Goal: Task Accomplishment & Management: Manage account settings

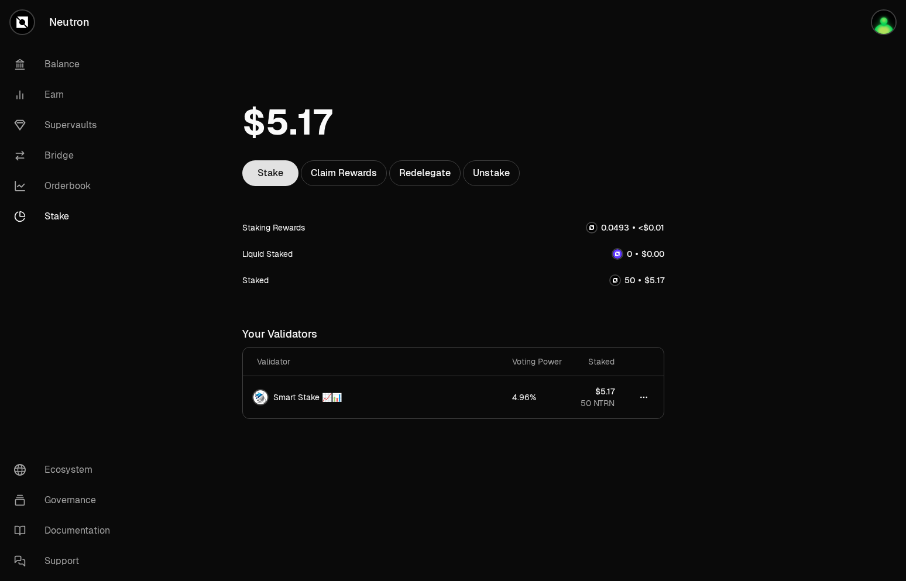
click at [263, 183] on link "Stake" at bounding box center [270, 173] width 56 height 26
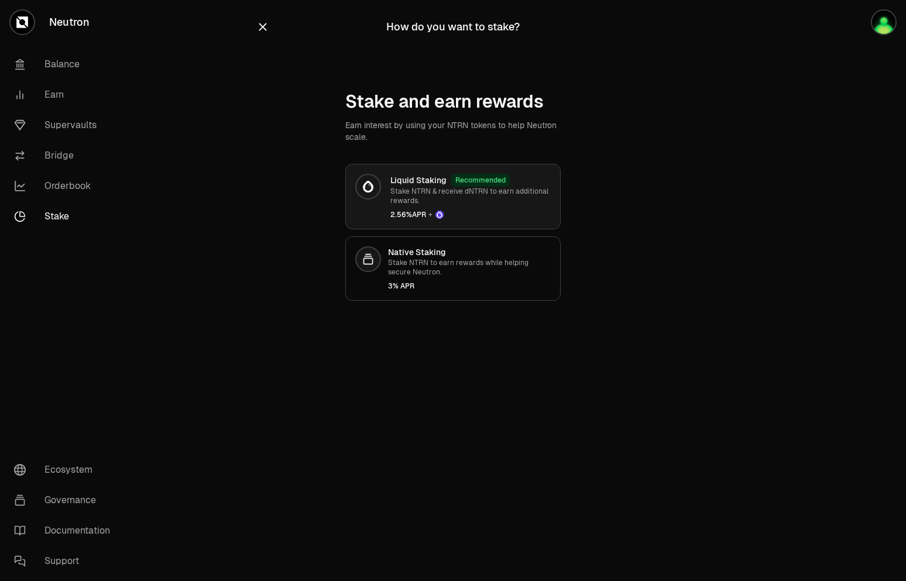
click at [406, 207] on div "Liquid Staking Recommended Stake NTRN & receive dNTRN to earn additional reward…" at bounding box center [470, 197] width 160 height 46
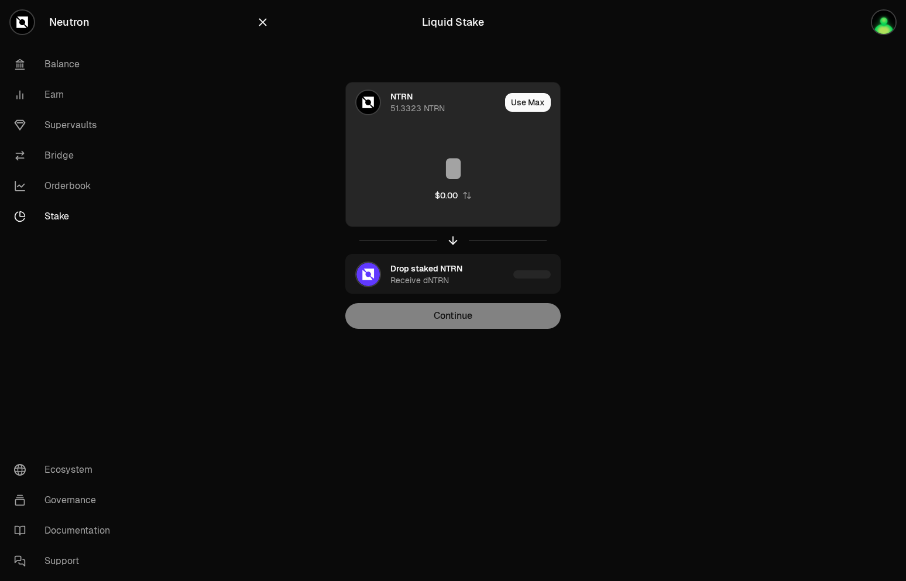
click at [480, 166] on input at bounding box center [453, 168] width 214 height 35
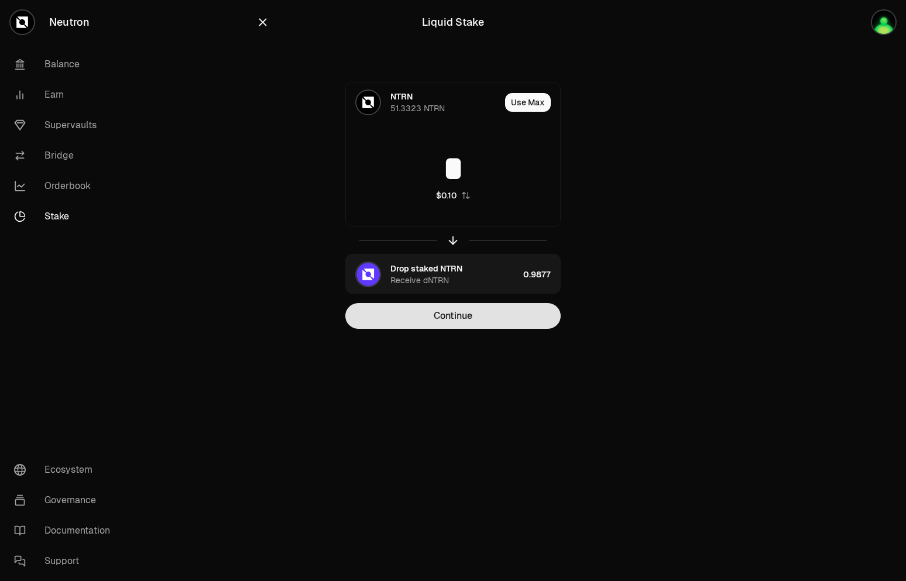
type input "*"
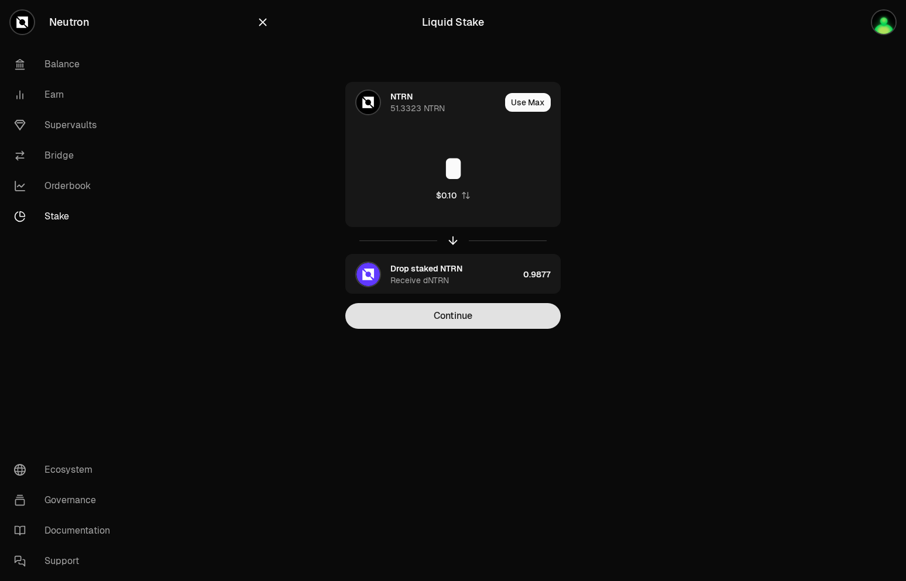
click at [503, 325] on button "Continue" at bounding box center [452, 316] width 215 height 26
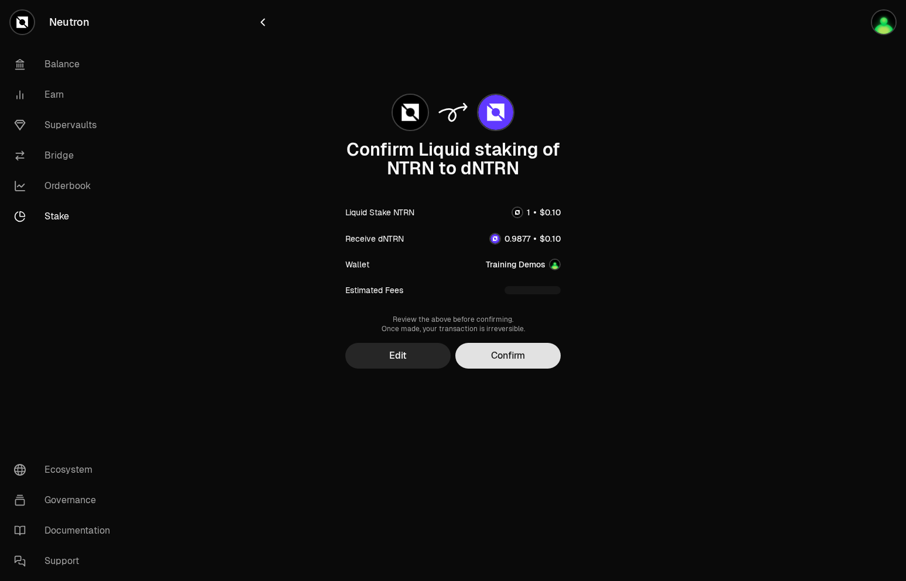
click at [517, 366] on button "Confirm" at bounding box center [507, 356] width 105 height 26
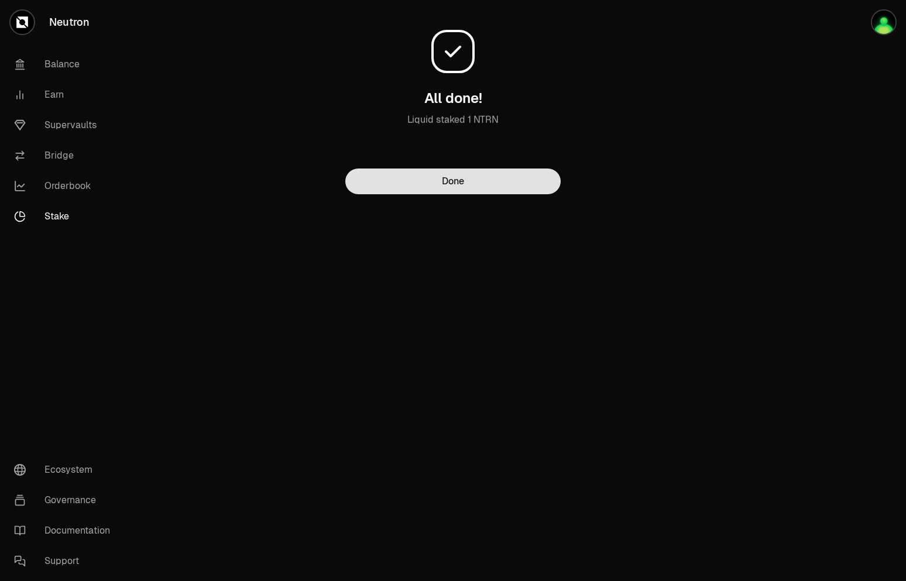
click at [536, 185] on button "Done" at bounding box center [452, 181] width 215 height 26
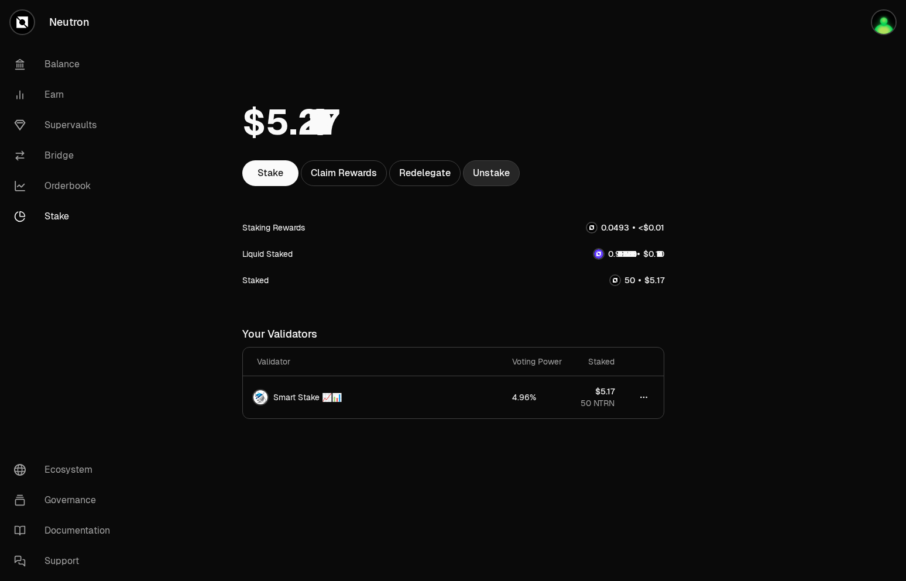
click at [481, 174] on link "Unstake" at bounding box center [491, 173] width 57 height 26
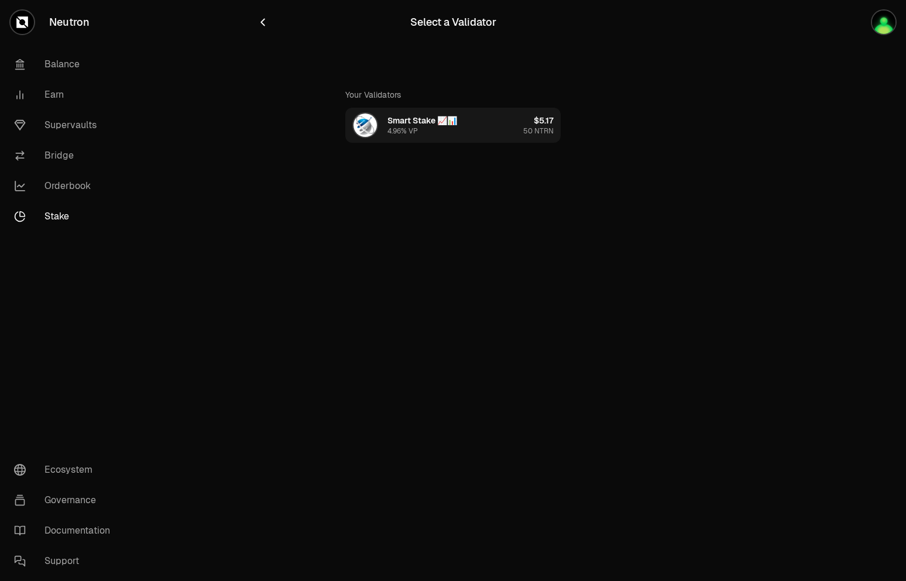
click at [540, 122] on div "$5.17" at bounding box center [543, 121] width 20 height 12
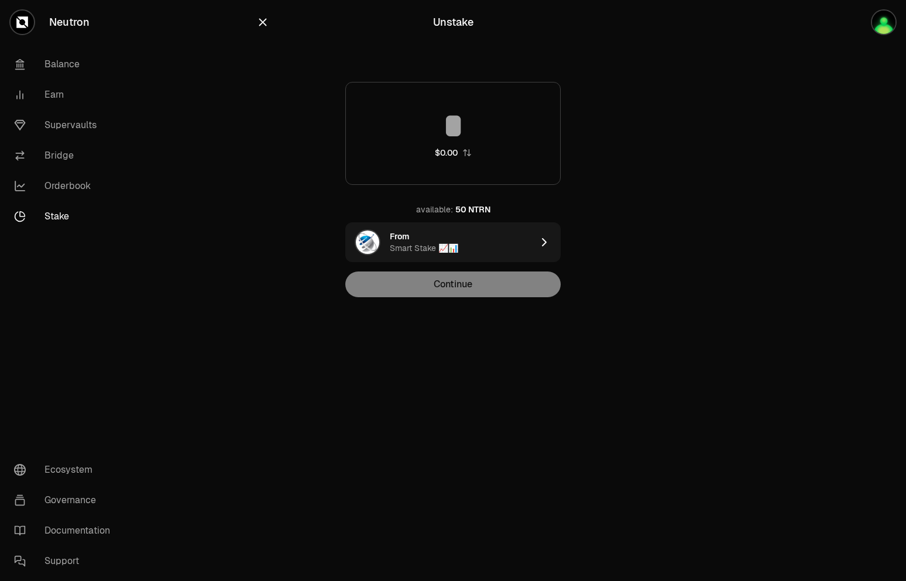
click at [269, 18] on div at bounding box center [342, 22] width 172 height 16
click at [263, 20] on icon "button" at bounding box center [262, 22] width 13 height 13
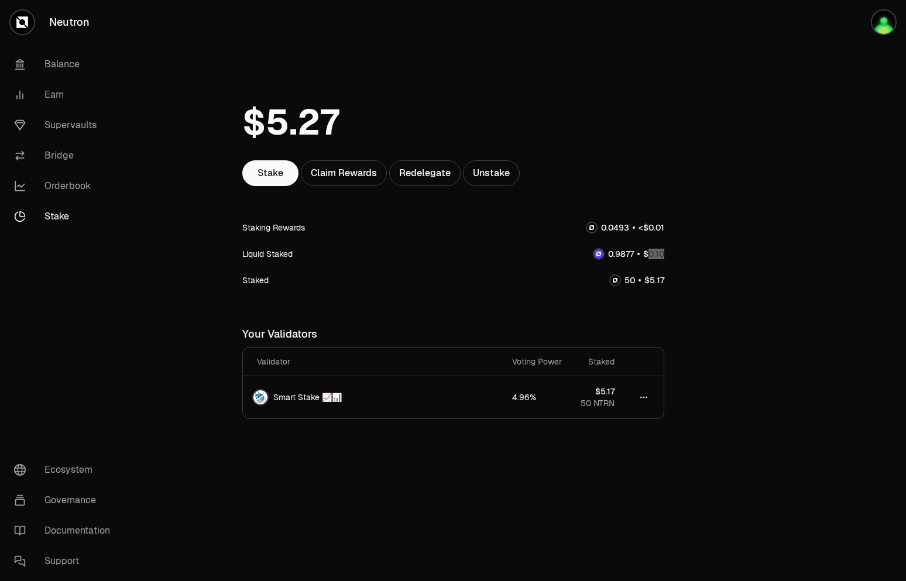
drag, startPoint x: 243, startPoint y: 256, endPoint x: 682, endPoint y: 256, distance: 438.7
click at [682, 256] on main "Stake Claim Rewards Redelegate Unstake Staking Rewards Liquid Staked Staked You…" at bounding box center [518, 256] width 774 height 512
click at [711, 258] on main "Stake Claim Rewards Redelegate Unstake Staking Rewards Liquid Staked Staked You…" at bounding box center [518, 256] width 774 height 512
click at [328, 270] on div "Staked" at bounding box center [453, 280] width 422 height 26
click at [506, 173] on link "Unstake" at bounding box center [491, 173] width 57 height 26
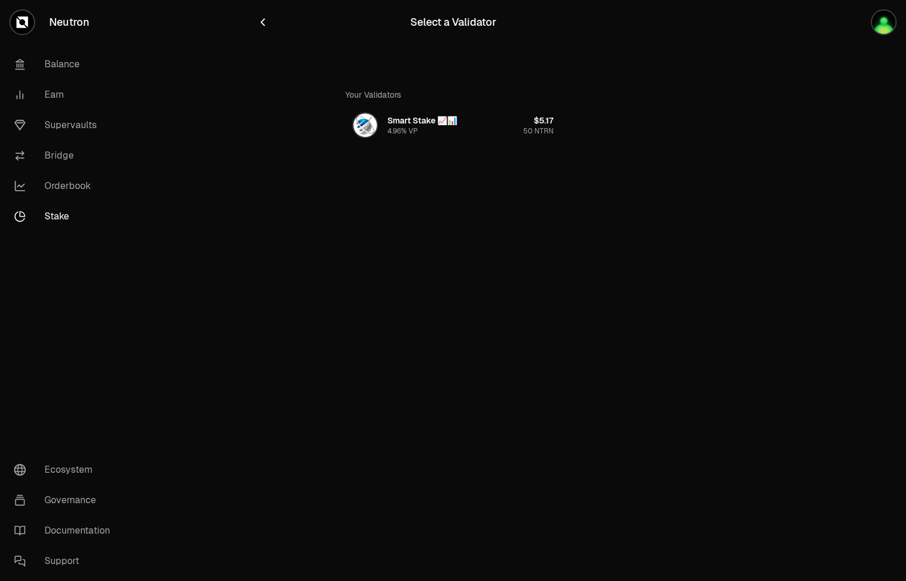
click at [256, 15] on div "Select a Validator Your Validators Smart Stake 📈📊 4.96% VP $5.17 50 NTRN" at bounding box center [452, 95] width 421 height 190
click at [256, 15] on button "button" at bounding box center [262, 22] width 13 height 16
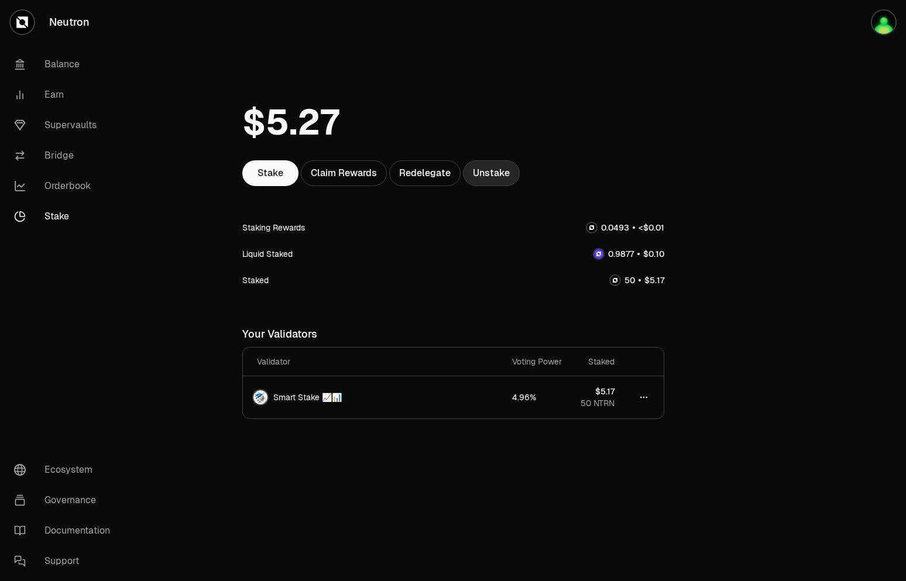
click at [508, 168] on link "Unstake" at bounding box center [491, 173] width 57 height 26
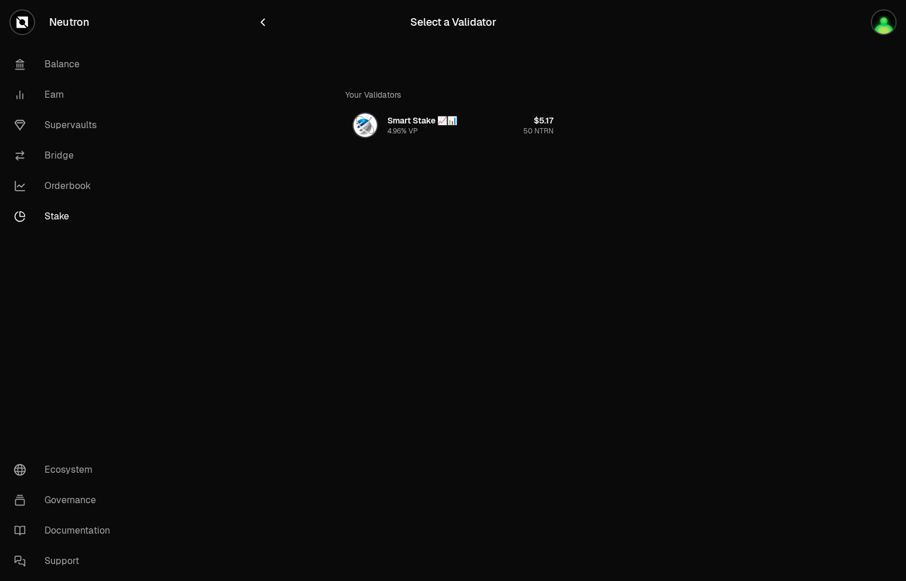
click at [257, 35] on div "Select a Validator Your Validators Smart Stake 📈📊 4.96% VP $5.17 50 NTRN" at bounding box center [452, 95] width 421 height 190
click at [267, 22] on icon "button" at bounding box center [262, 22] width 13 height 13
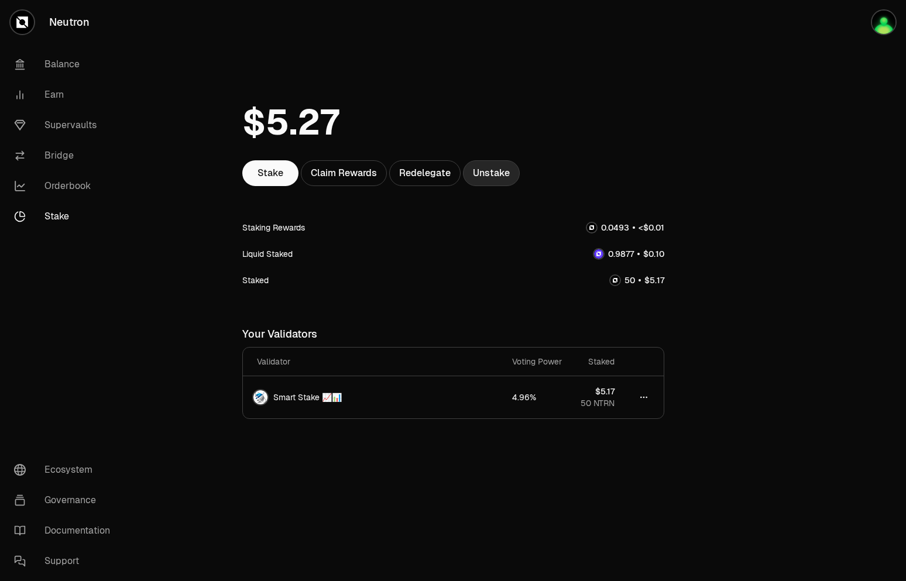
click at [486, 181] on link "Unstake" at bounding box center [491, 173] width 57 height 26
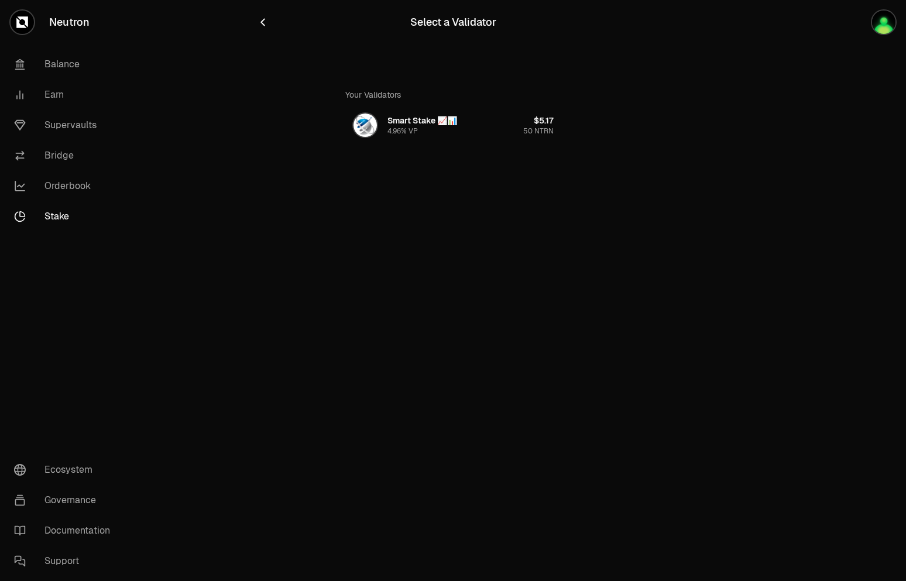
click at [259, 19] on icon "button" at bounding box center [262, 22] width 13 height 13
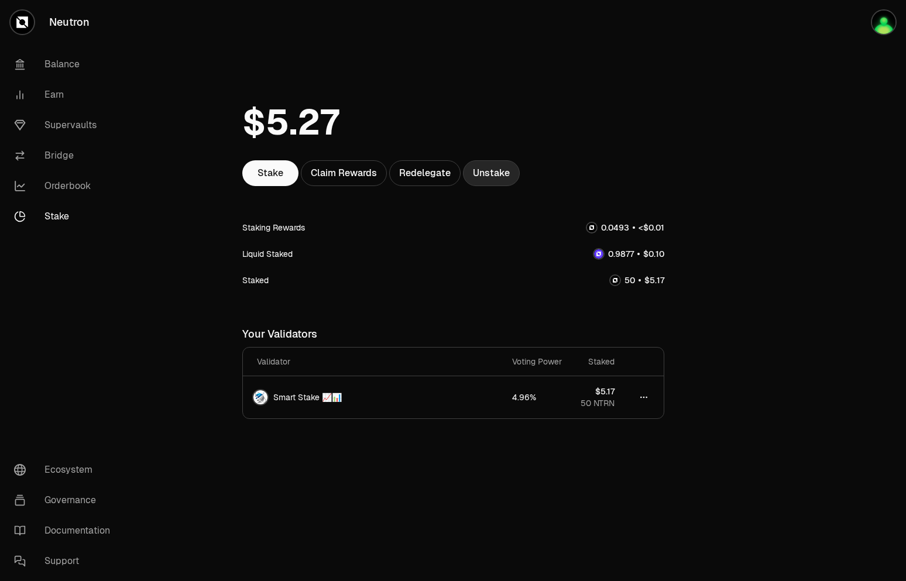
click at [498, 177] on link "Unstake" at bounding box center [491, 173] width 57 height 26
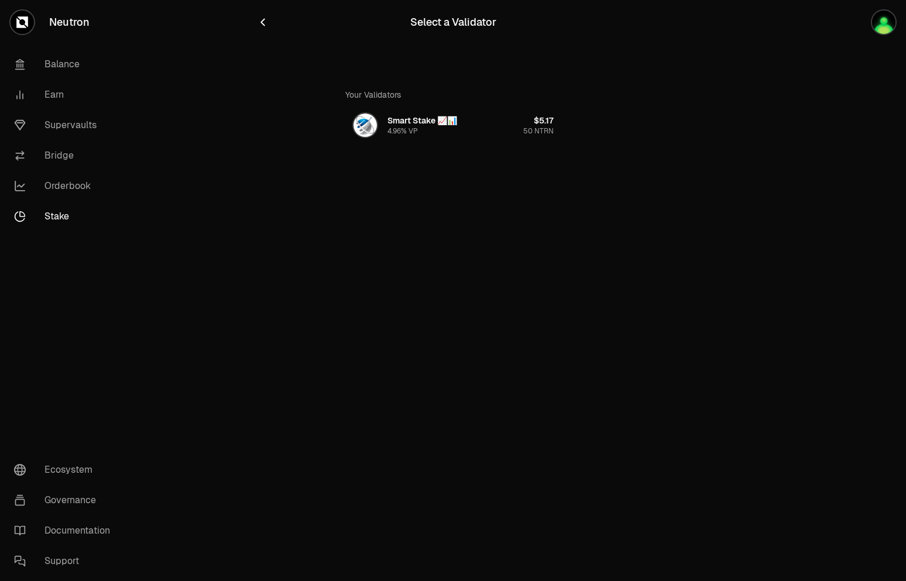
click at [590, 296] on div "Neutron Balance Earn Supervaults Bridge Orderbook Stake Ecosystem Governance Do…" at bounding box center [518, 290] width 774 height 581
